Goal: Task Accomplishment & Management: Manage account settings

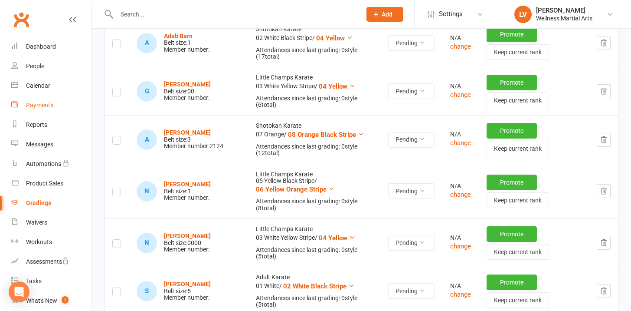
scroll to position [134, 0]
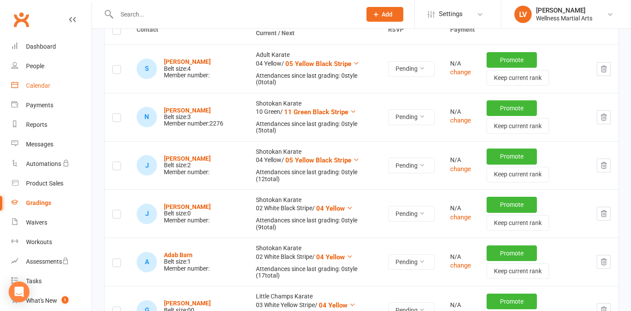
click at [43, 81] on link "Calendar" at bounding box center [51, 86] width 80 height 20
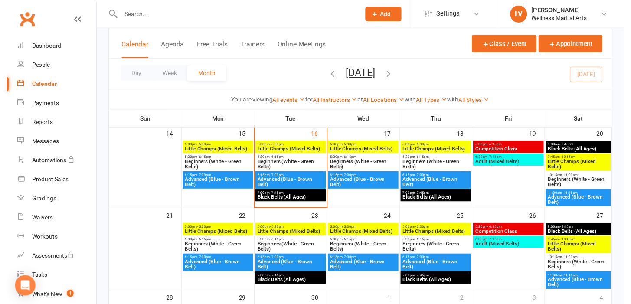
scroll to position [199, 0]
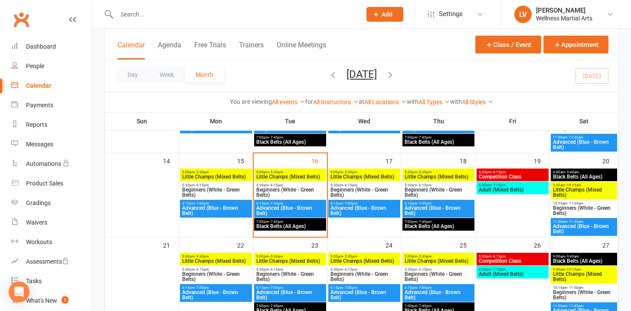
click at [299, 220] on span "7:00pm - 7:45pm" at bounding box center [290, 221] width 69 height 4
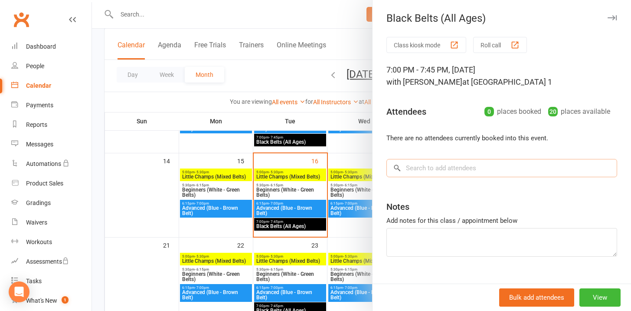
click at [414, 170] on input "search" at bounding box center [501, 168] width 231 height 18
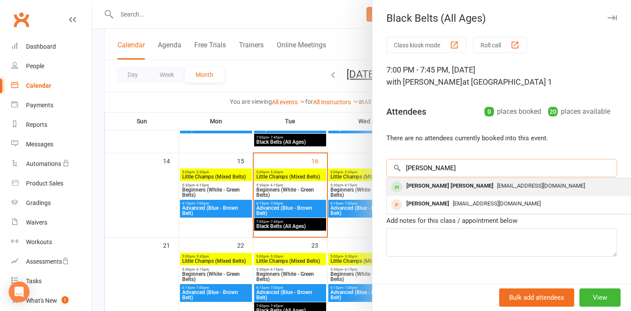
type input "[PERSON_NAME]"
click at [424, 186] on div "[PERSON_NAME] [PERSON_NAME]" at bounding box center [450, 186] width 94 height 13
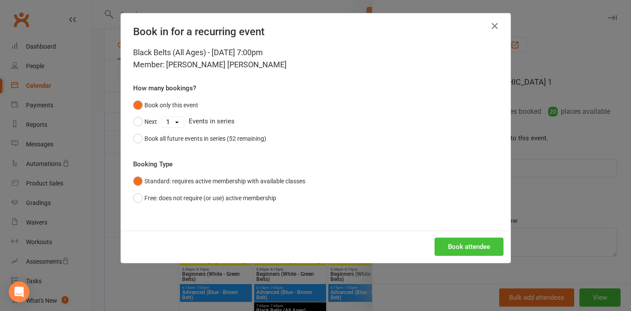
click at [441, 248] on button "Book attendee" at bounding box center [469, 246] width 69 height 18
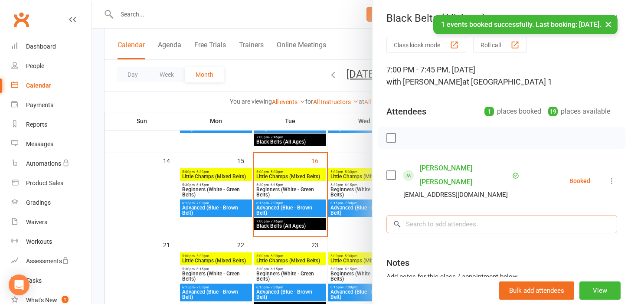
click at [429, 215] on input "search" at bounding box center [501, 224] width 231 height 18
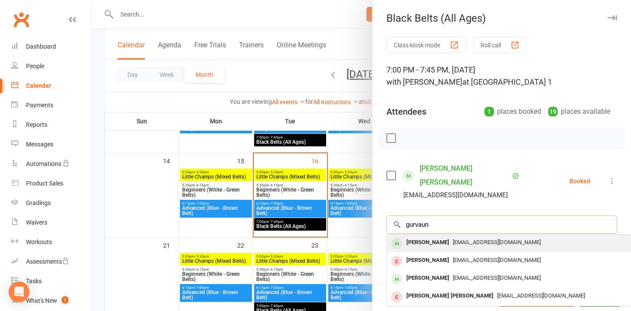
type input "gurvaun"
click at [429, 236] on div "[PERSON_NAME]" at bounding box center [428, 242] width 50 height 13
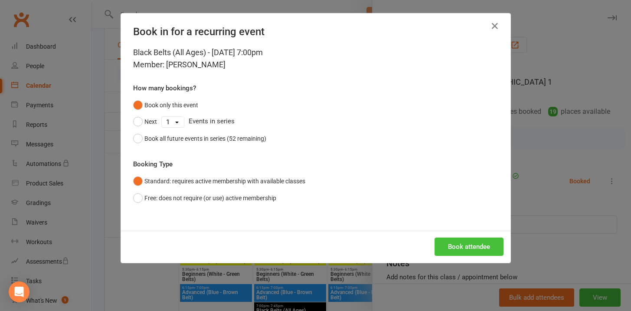
click at [446, 247] on button "Book attendee" at bounding box center [469, 246] width 69 height 18
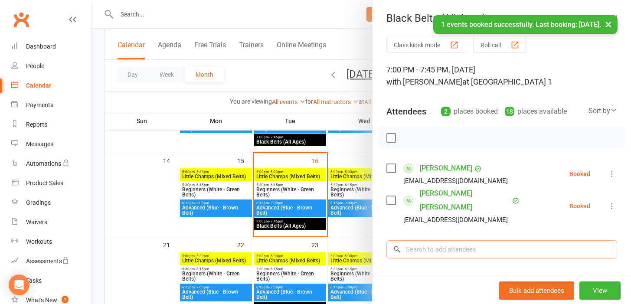
click at [439, 240] on input "search" at bounding box center [501, 249] width 231 height 18
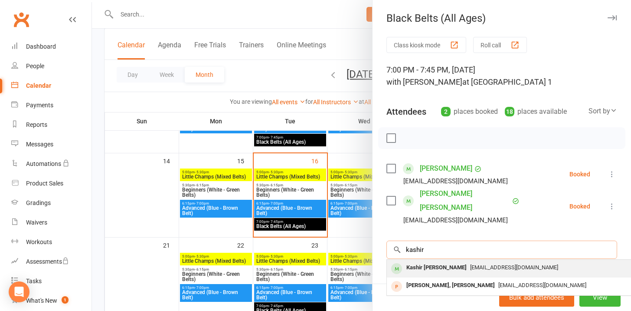
type input "kashir"
click at [442, 261] on div "Kashir [PERSON_NAME]" at bounding box center [436, 267] width 67 height 13
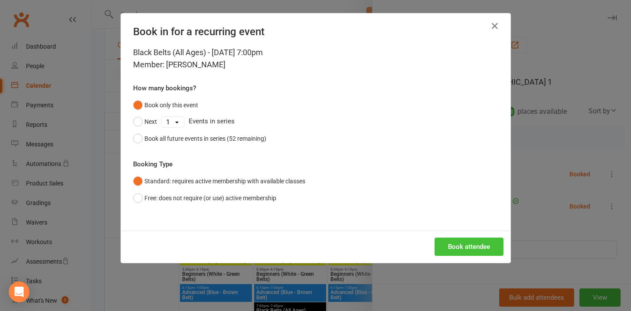
click at [450, 250] on button "Book attendee" at bounding box center [469, 246] width 69 height 18
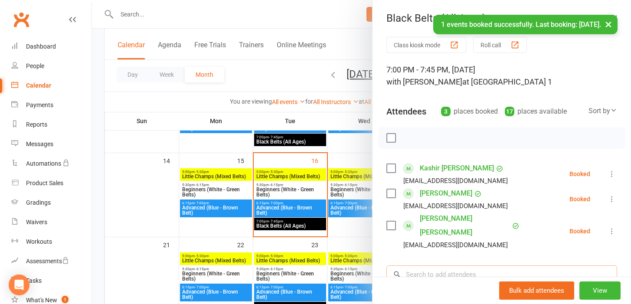
click at [442, 265] on input "search" at bounding box center [501, 274] width 231 height 18
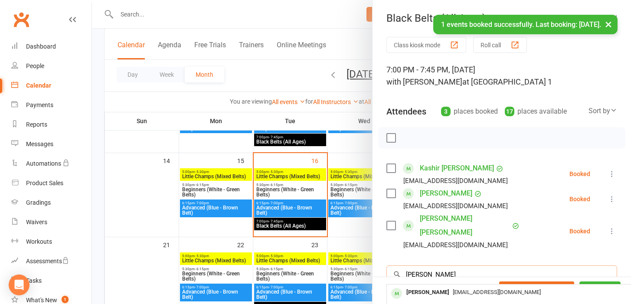
type input "[PERSON_NAME]"
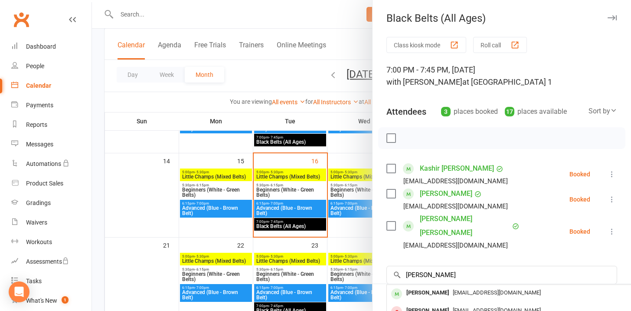
click at [453, 289] on span "[EMAIL_ADDRESS][DOMAIN_NAME]" at bounding box center [497, 292] width 88 height 7
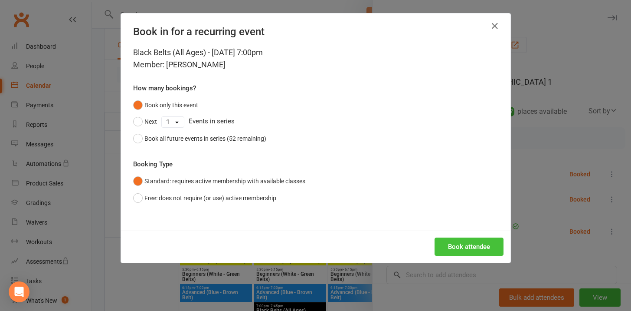
click at [465, 243] on button "Book attendee" at bounding box center [469, 246] width 69 height 18
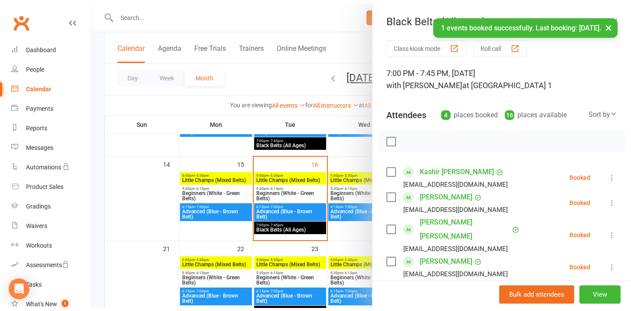
scroll to position [52, 0]
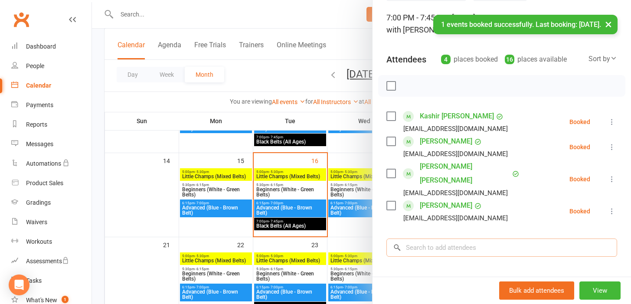
click at [443, 239] on input "search" at bounding box center [501, 248] width 231 height 18
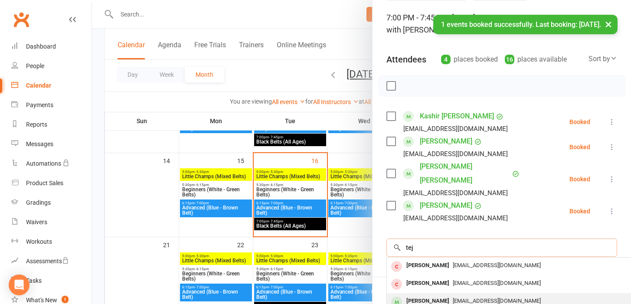
type input "tej"
click at [453, 298] on span "[EMAIL_ADDRESS][DOMAIN_NAME]" at bounding box center [497, 301] width 88 height 7
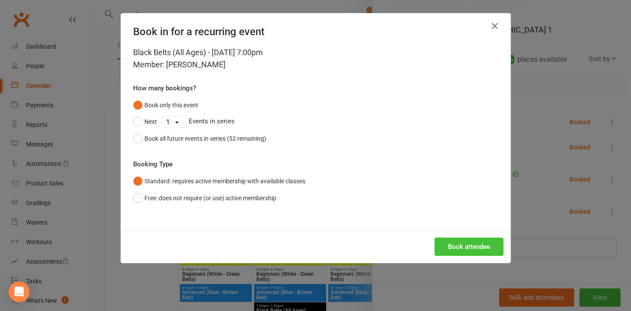
click at [460, 249] on button "Book attendee" at bounding box center [469, 246] width 69 height 18
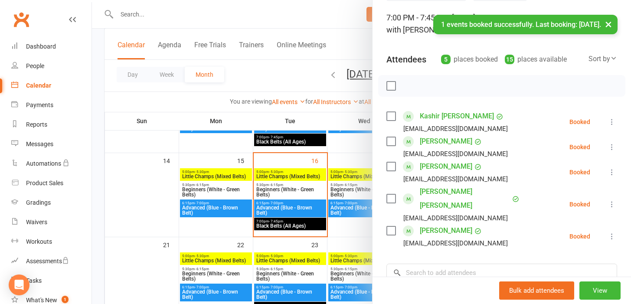
click at [388, 90] on div at bounding box center [501, 86] width 247 height 22
click at [388, 82] on label at bounding box center [390, 86] width 9 height 9
click at [408, 84] on icon "button" at bounding box center [411, 86] width 10 height 10
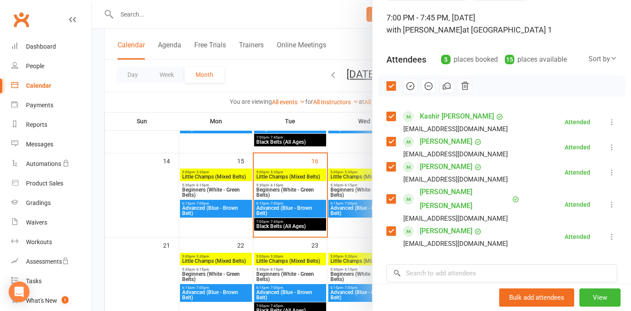
click at [390, 85] on label at bounding box center [390, 86] width 9 height 9
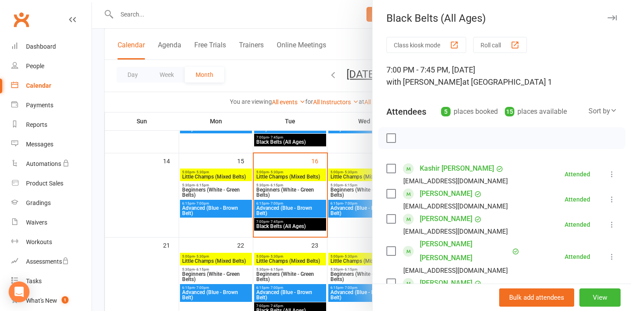
click at [607, 20] on button "button" at bounding box center [612, 18] width 10 height 10
